Goal: Navigation & Orientation: Find specific page/section

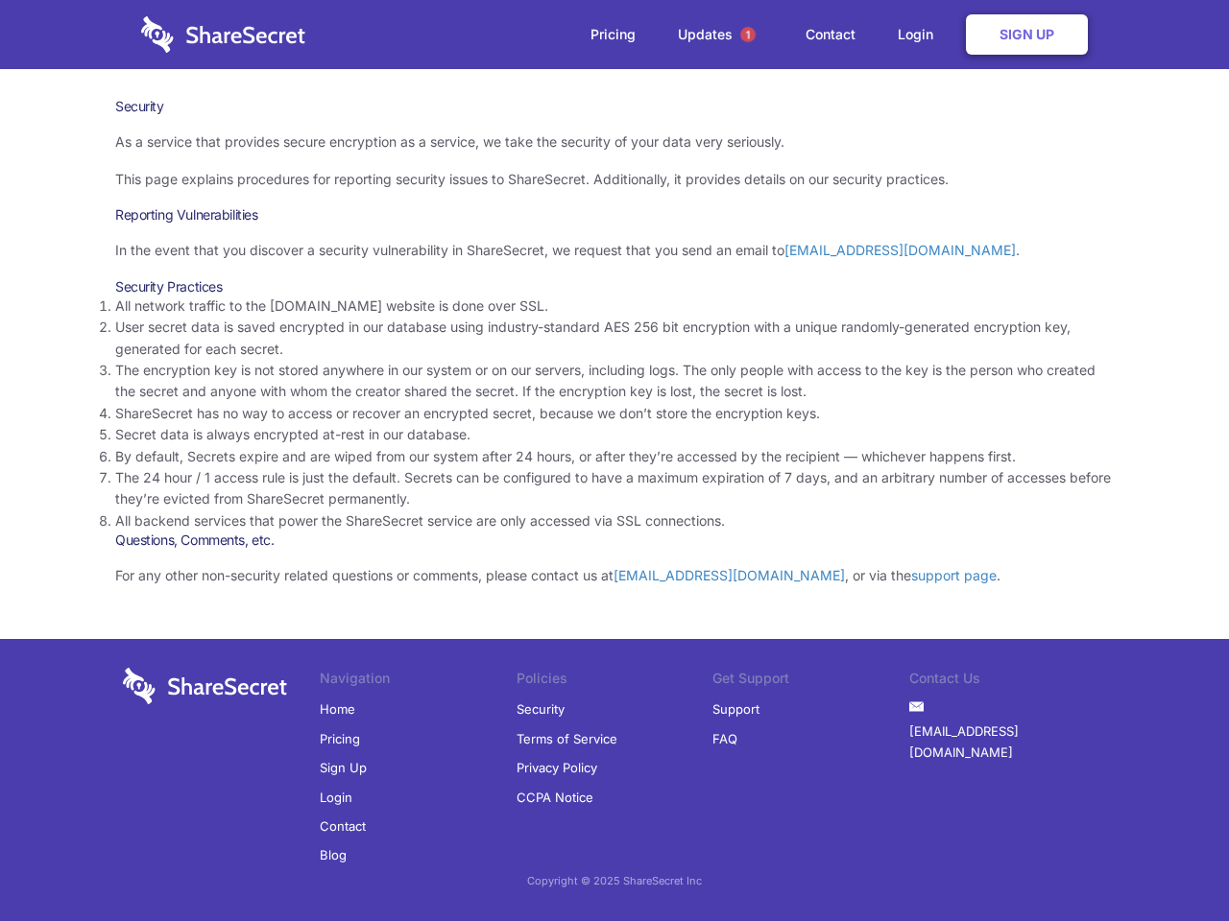
click at [614, 461] on li "By default, Secrets expire and are wiped from our system after 24 hours, or aft…" at bounding box center [614, 456] width 998 height 21
click at [748, 35] on span "1" at bounding box center [747, 34] width 15 height 15
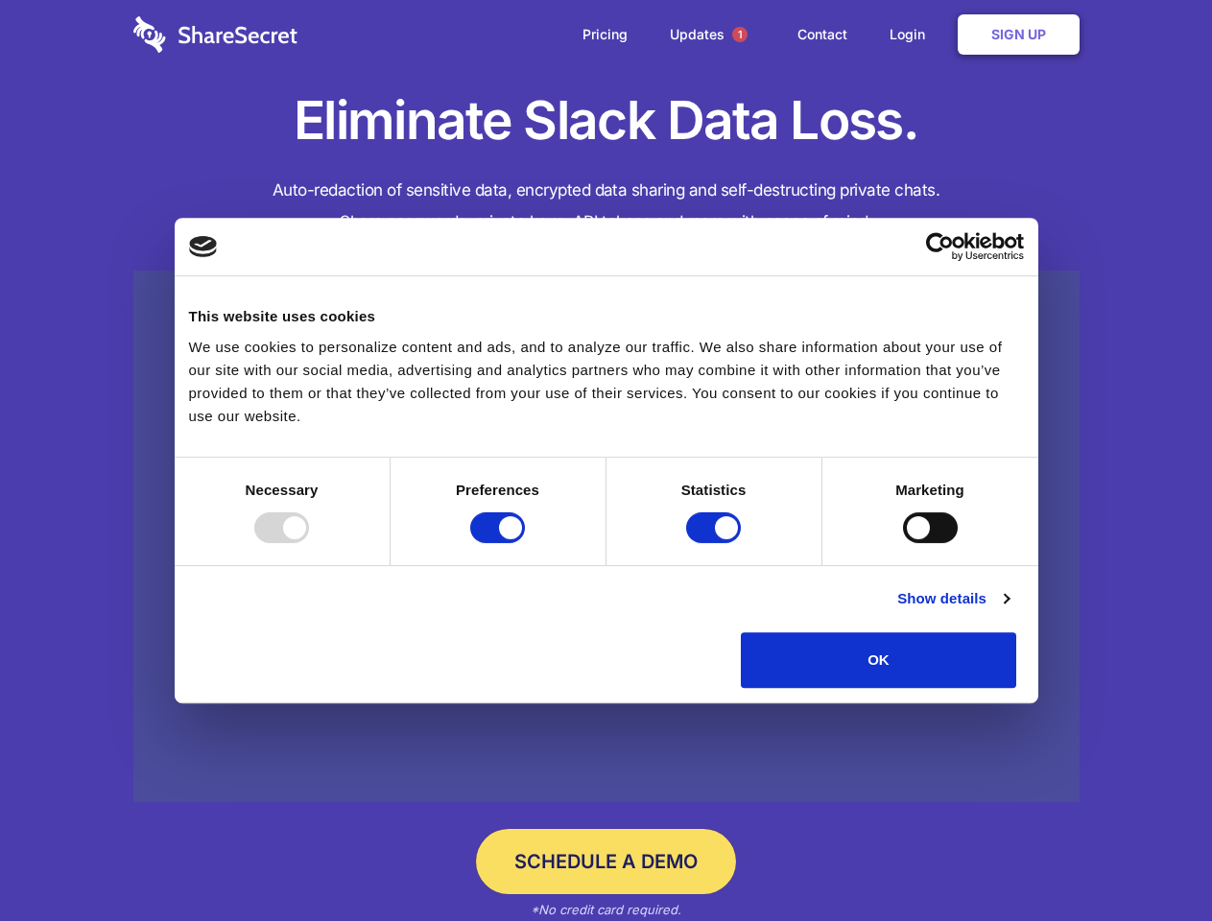
click at [309, 543] on div at bounding box center [281, 528] width 55 height 31
click at [525, 543] on input "Preferences" at bounding box center [497, 528] width 55 height 31
checkbox input "false"
click at [716, 543] on input "Statistics" at bounding box center [713, 528] width 55 height 31
checkbox input "false"
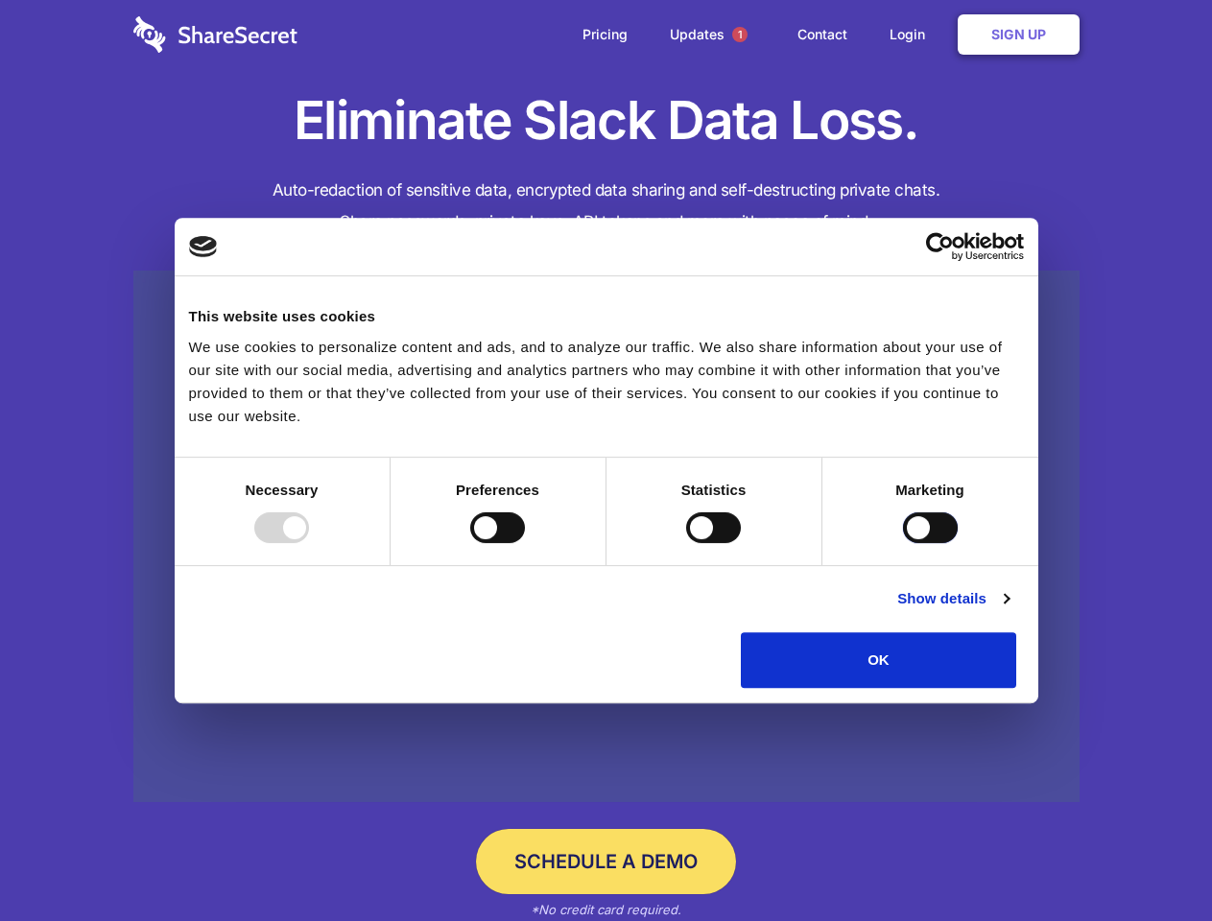
click at [903, 543] on input "Marketing" at bounding box center [930, 528] width 55 height 31
checkbox input "true"
click at [1009, 610] on link "Show details" at bounding box center [952, 598] width 111 height 23
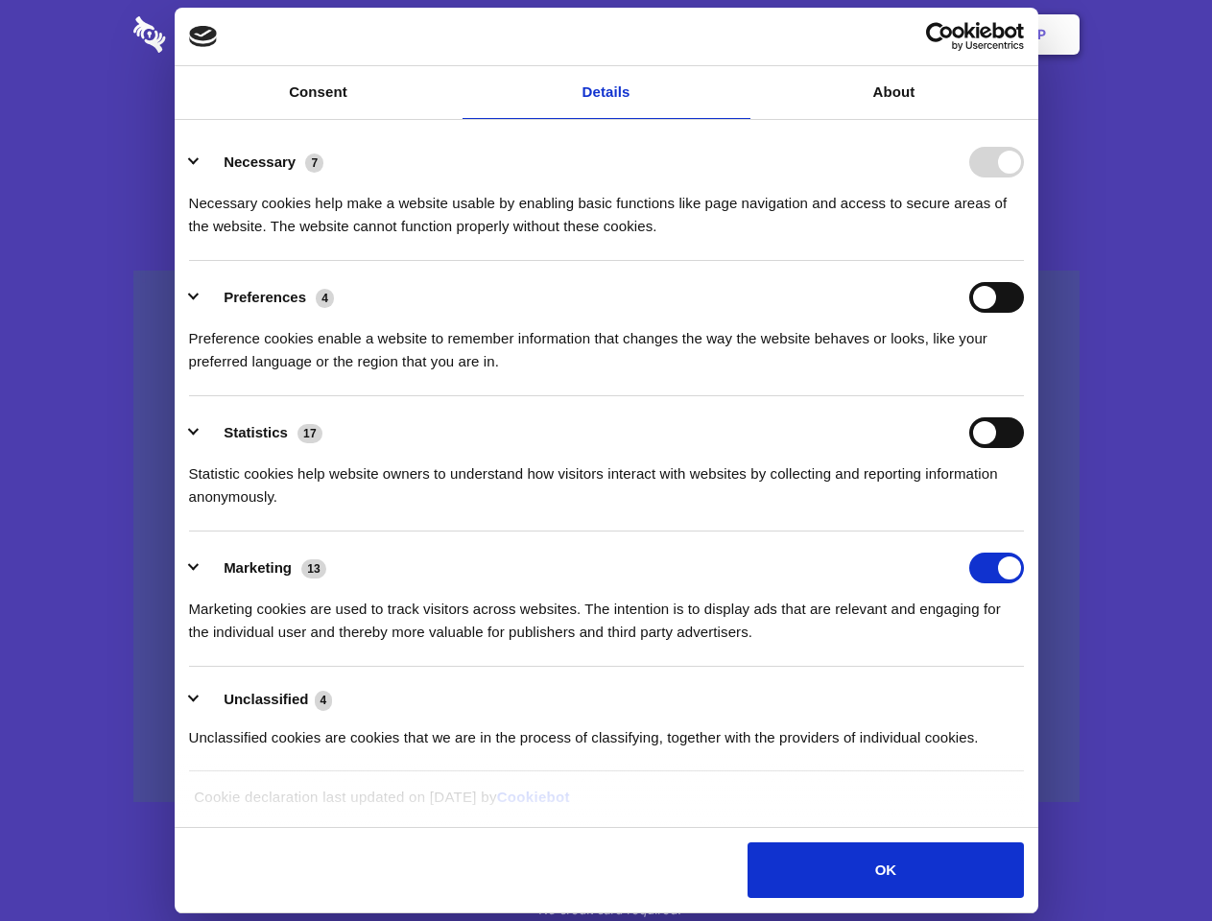
click at [1024, 261] on li "Necessary 7 Necessary cookies help make a website usable by enabling basic func…" at bounding box center [606, 193] width 835 height 135
click at [739, 35] on span "1" at bounding box center [739, 34] width 15 height 15
